Goal: Navigation & Orientation: Find specific page/section

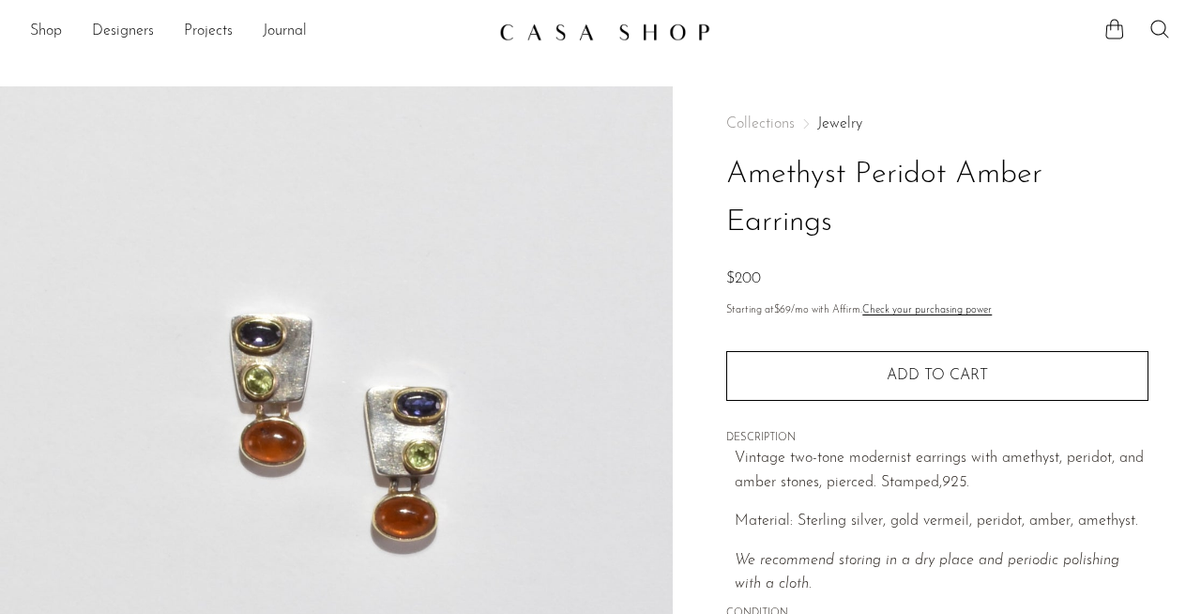
click at [841, 121] on link "Jewelry" at bounding box center [840, 123] width 45 height 15
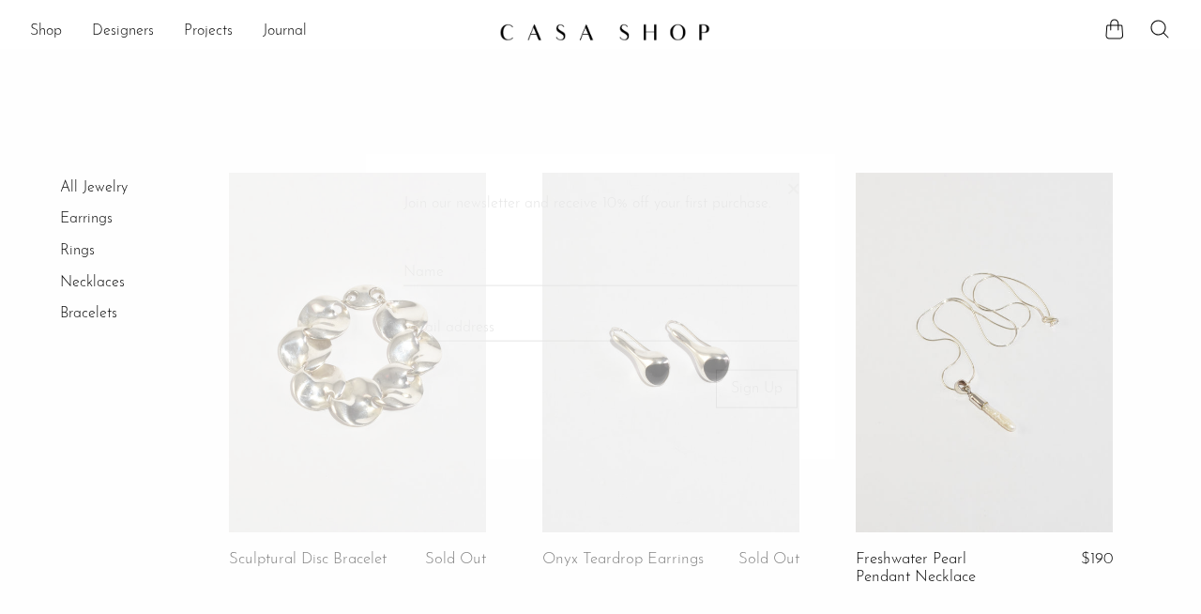
click at [79, 248] on link "Rings" at bounding box center [77, 250] width 35 height 15
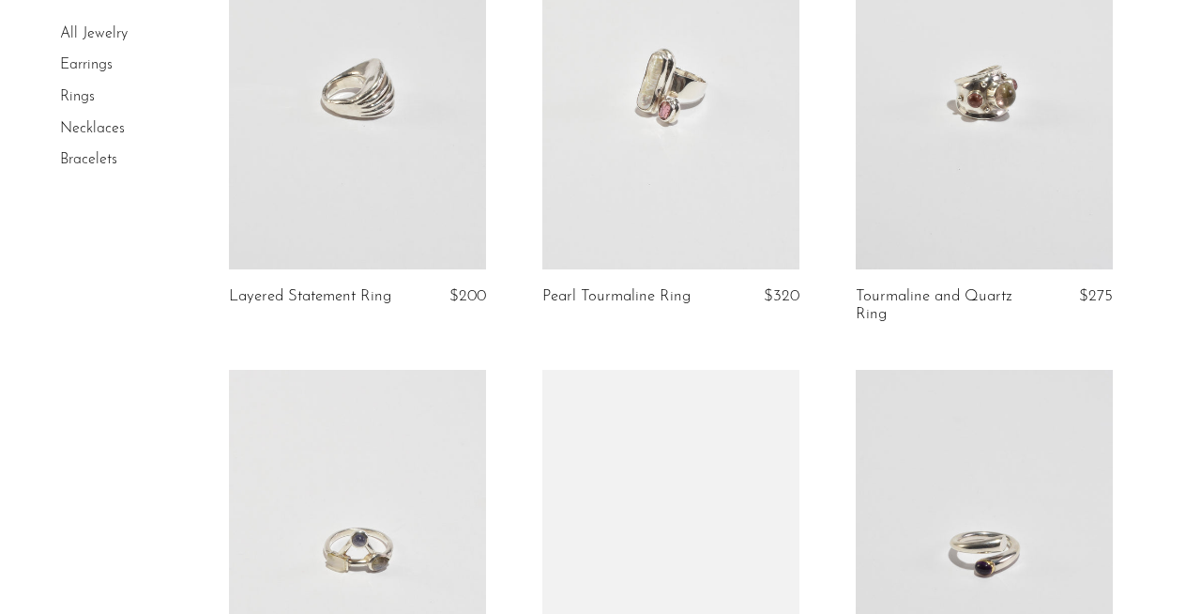
scroll to position [2732, 0]
